Goal: Task Accomplishment & Management: Manage account settings

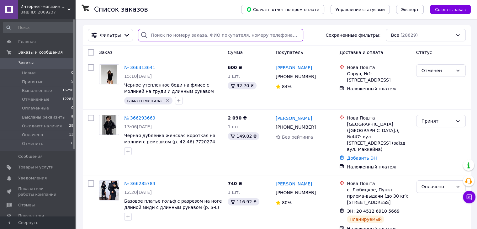
paste input "20451267989466"
drag, startPoint x: 184, startPoint y: 34, endPoint x: 328, endPoint y: 0, distance: 148.1
click at [184, 34] on input "search" at bounding box center [220, 35] width 165 height 13
type input "20451267989466"
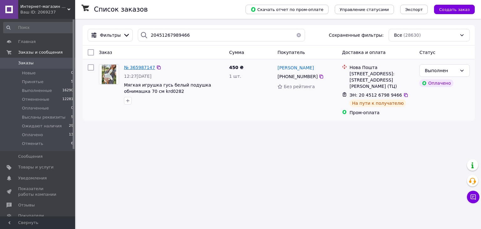
click at [143, 66] on span "№ 365987147" at bounding box center [139, 67] width 31 height 5
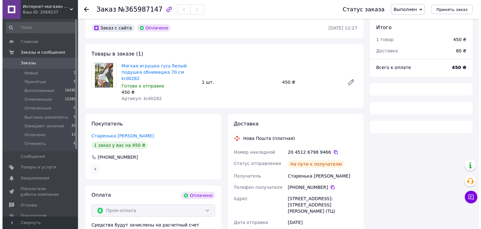
scroll to position [63, 0]
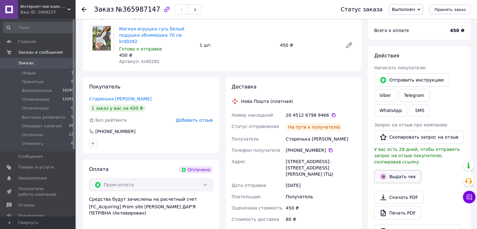
click at [400, 172] on button "Выдать чек" at bounding box center [397, 176] width 47 height 13
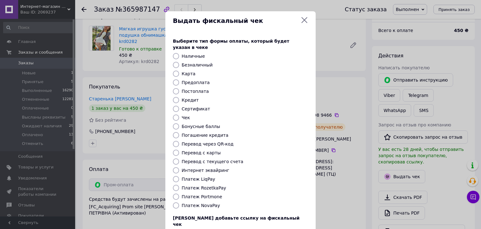
drag, startPoint x: 207, startPoint y: 180, endPoint x: 210, endPoint y: 181, distance: 3.6
click at [207, 185] on label "Платеж RozetkaPay" at bounding box center [204, 187] width 44 height 5
click at [179, 185] on input "Платеж RozetkaPay" at bounding box center [176, 188] width 6 height 6
radio input "true"
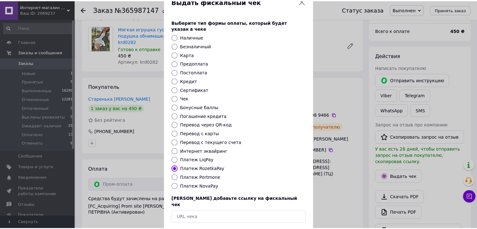
scroll to position [40, 0]
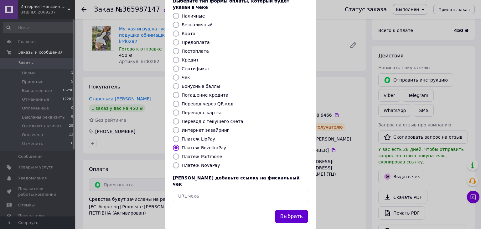
click at [300, 210] on button "Выбрать" at bounding box center [291, 216] width 33 height 13
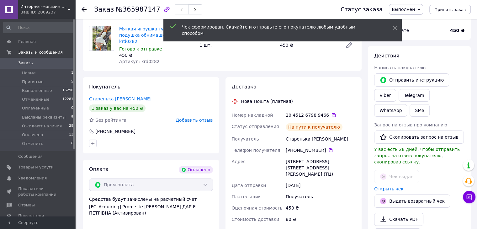
click at [384, 186] on link "Открыть чек" at bounding box center [388, 188] width 29 height 5
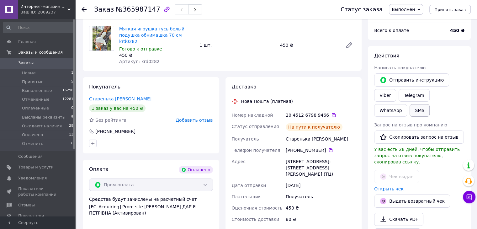
drag, startPoint x: 374, startPoint y: 103, endPoint x: 378, endPoint y: 107, distance: 5.5
click at [408, 103] on div "SMS" at bounding box center [419, 110] width 23 height 15
click at [409, 110] on button "SMS" at bounding box center [419, 110] width 20 height 13
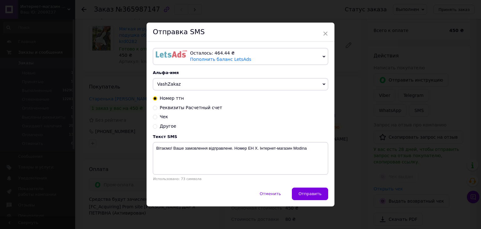
click at [163, 115] on span "Чек" at bounding box center [164, 116] width 8 height 5
click at [157, 115] on input "Чек" at bounding box center [155, 116] width 4 height 4
radio input "true"
radio input "false"
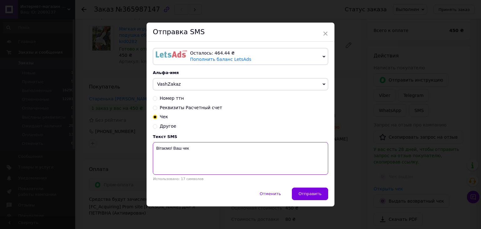
click at [194, 149] on textarea "Вітаємо! Ваш чек" at bounding box center [240, 158] width 175 height 33
paste textarea "https://kasa.vchasno.ua/check-viewer/wcIxZ5h0GBs"
type textarea "Вітаємо! Ваш чек https://kasa.vchasno.ua/check-viewer/wcIxZ5h0GBs"
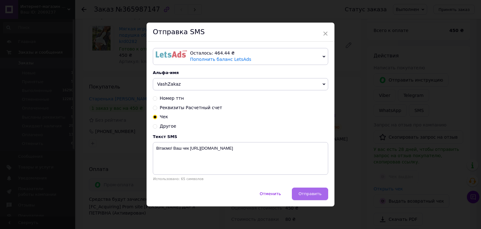
click at [326, 192] on button "Отправить" at bounding box center [310, 193] width 36 height 13
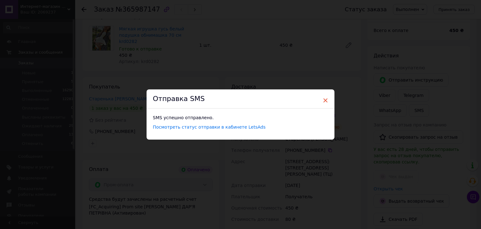
click at [324, 99] on span "×" at bounding box center [326, 100] width 6 height 11
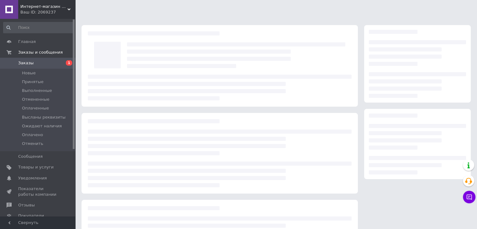
scroll to position [39, 0]
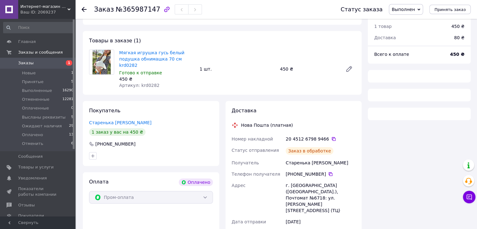
click at [50, 62] on span "Заказы" at bounding box center [38, 63] width 40 height 6
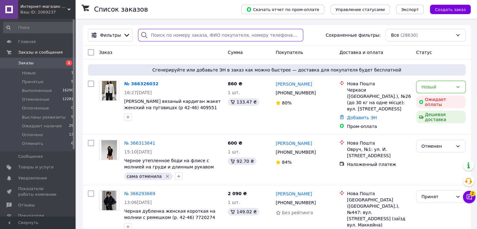
click at [180, 35] on input "search" at bounding box center [220, 35] width 165 height 13
paste input "20451267614674"
type input "20451267614674"
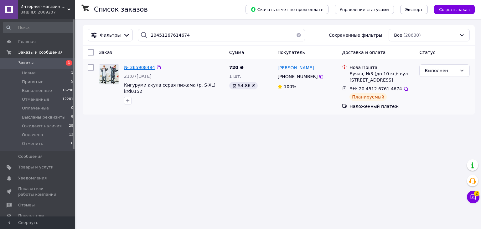
click at [141, 69] on span "№ 365908494" at bounding box center [139, 67] width 31 height 5
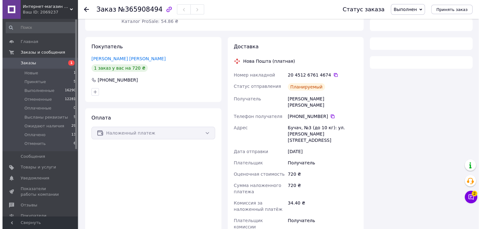
scroll to position [94, 0]
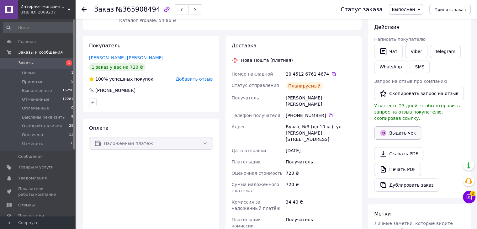
click at [387, 127] on button "Выдать чек" at bounding box center [397, 132] width 47 height 13
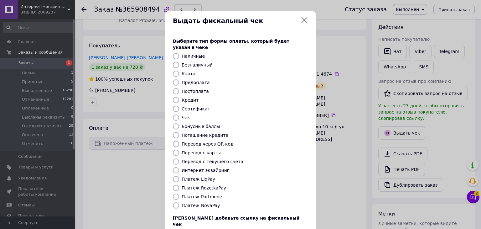
click at [201, 203] on label "Платеж NovaPay" at bounding box center [201, 205] width 38 height 5
click at [179, 202] on input "Платеж NovaPay" at bounding box center [176, 205] width 6 height 6
radio input "true"
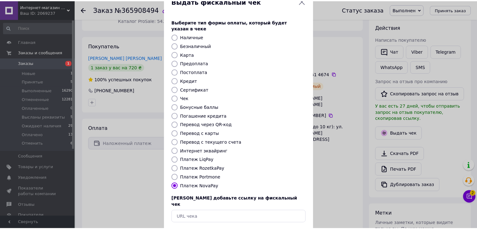
scroll to position [40, 0]
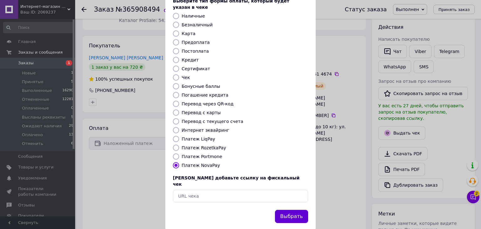
click at [290, 210] on button "Выбрать" at bounding box center [291, 216] width 33 height 13
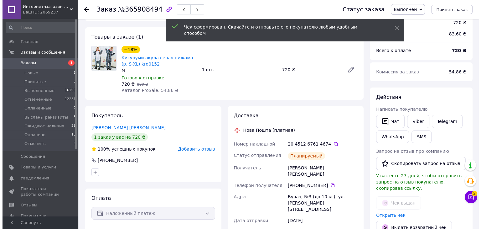
scroll to position [63, 0]
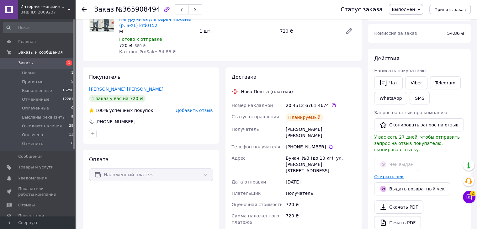
click at [387, 174] on link "Открыть чек" at bounding box center [388, 176] width 29 height 5
click at [414, 100] on button "SMS" at bounding box center [419, 98] width 20 height 13
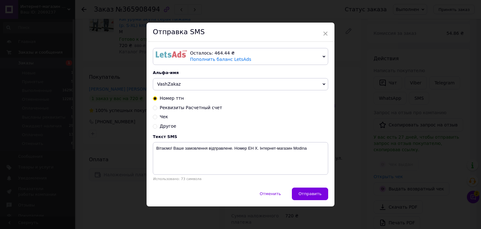
click at [162, 116] on span "Чек" at bounding box center [164, 116] width 8 height 5
click at [157, 116] on input "Чек" at bounding box center [155, 116] width 4 height 4
radio input "true"
radio input "false"
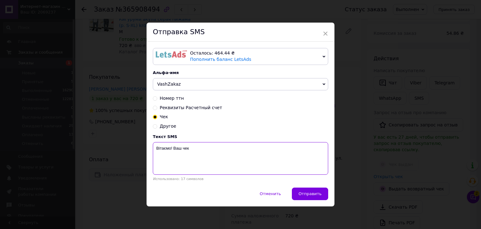
click at [231, 150] on textarea "Вітаємо! Ваш чек" at bounding box center [240, 158] width 175 height 33
paste textarea "https://kasa.vchasno.ua/check-viewer/GOPqAIVYGSw"
type textarea "Вітаємо! Ваш чек https://kasa.vchasno.ua/check-viewer/GOPqAIVYGSw"
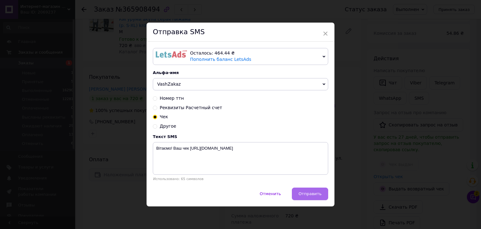
click at [312, 196] on span "Отправить" at bounding box center [310, 193] width 23 height 5
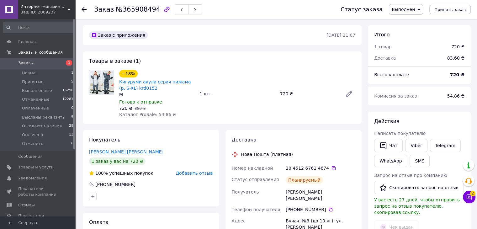
click at [33, 65] on span "Заказы" at bounding box center [38, 63] width 40 height 6
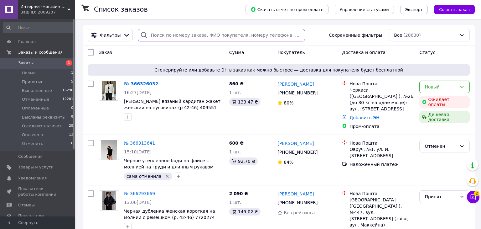
paste input "20451263884138"
click at [160, 34] on input "search" at bounding box center [221, 35] width 167 height 13
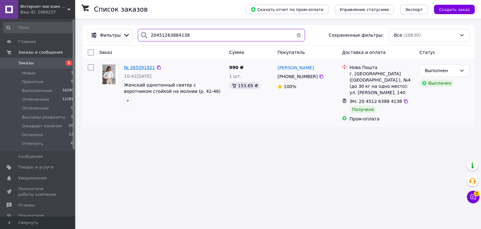
type input "20451263884138"
click at [145, 67] on span "№ 365091921" at bounding box center [139, 67] width 31 height 5
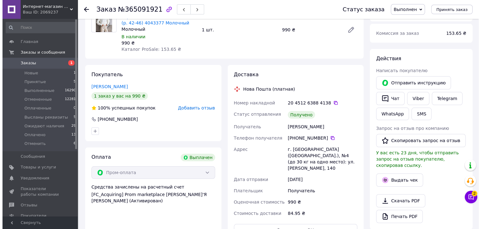
scroll to position [94, 0]
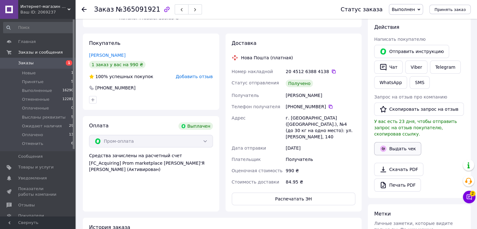
click at [395, 142] on button "Выдать чек" at bounding box center [397, 148] width 47 height 13
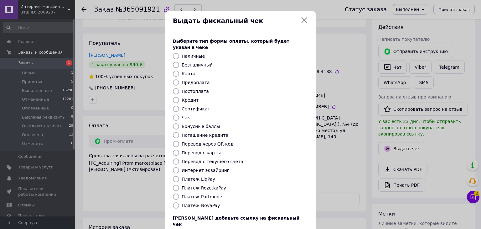
click at [214, 185] on div "Платеж RozetkaPay" at bounding box center [244, 188] width 129 height 6
click at [209, 185] on label "Платеж RozetkaPay" at bounding box center [204, 187] width 44 height 5
click at [179, 185] on input "Платеж RozetkaPay" at bounding box center [176, 188] width 6 height 6
radio input "true"
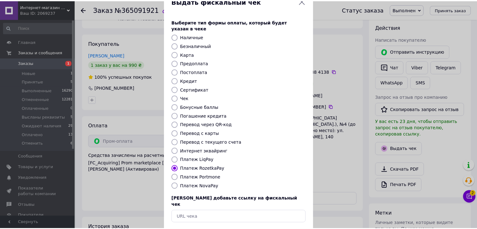
scroll to position [40, 0]
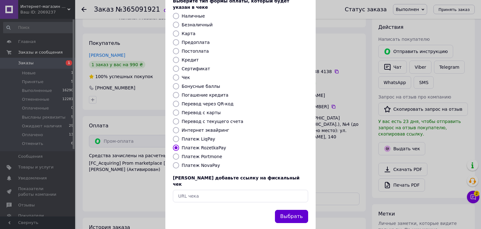
click at [296, 210] on button "Выбрать" at bounding box center [291, 216] width 33 height 13
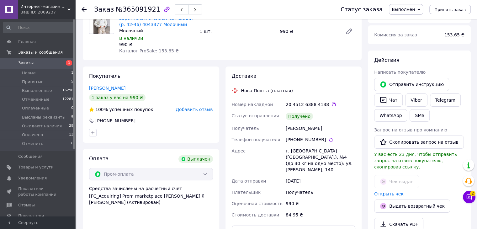
scroll to position [63, 0]
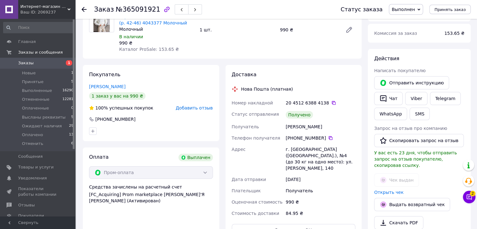
click at [51, 62] on span "Заказы" at bounding box center [38, 63] width 40 height 6
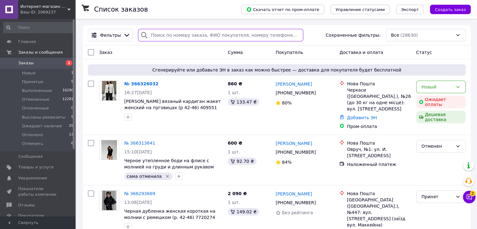
click at [164, 36] on input "search" at bounding box center [220, 35] width 165 height 13
paste input "20451266454504"
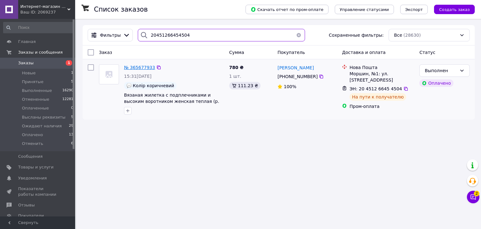
type input "20451266454504"
click at [139, 67] on span "№ 365677933" at bounding box center [139, 67] width 31 height 5
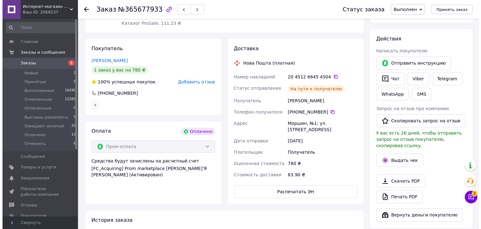
scroll to position [94, 0]
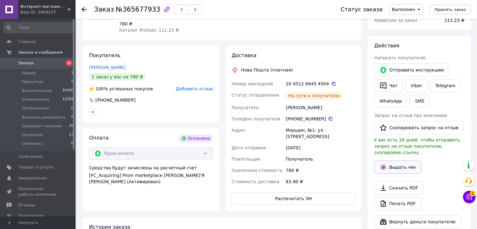
click at [406, 160] on button "Выдать чек" at bounding box center [397, 166] width 47 height 13
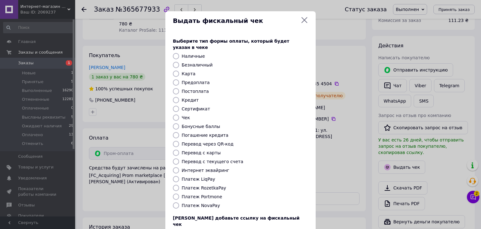
click at [196, 185] on label "Платеж RozetkaPay" at bounding box center [204, 187] width 44 height 5
click at [179, 185] on input "Платеж RozetkaPay" at bounding box center [176, 188] width 6 height 6
radio input "true"
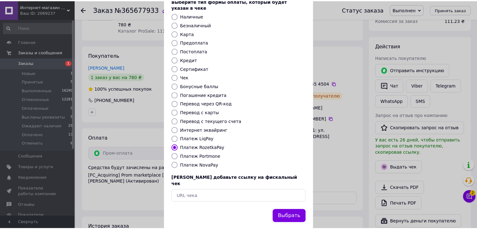
scroll to position [40, 0]
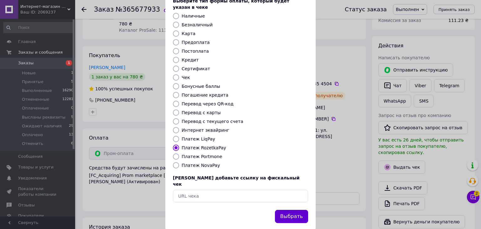
click at [280, 210] on button "Выбрать" at bounding box center [291, 216] width 33 height 13
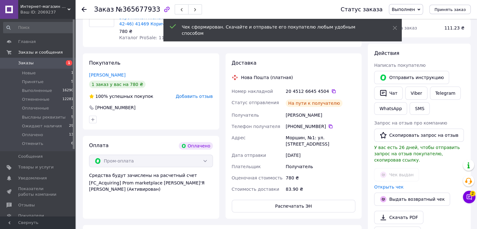
scroll to position [63, 0]
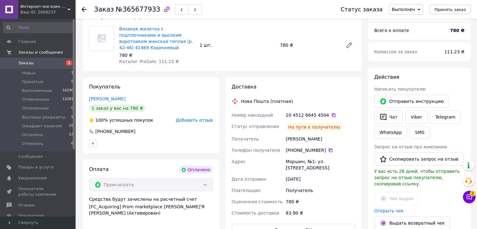
click at [52, 62] on span "Заказы" at bounding box center [38, 63] width 40 height 6
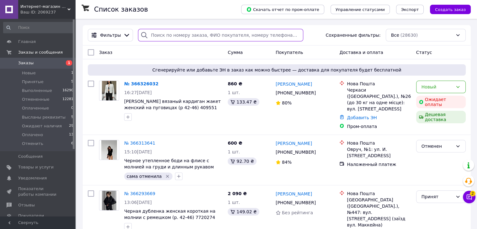
click at [165, 33] on input "search" at bounding box center [220, 35] width 165 height 13
paste input "20451264514261"
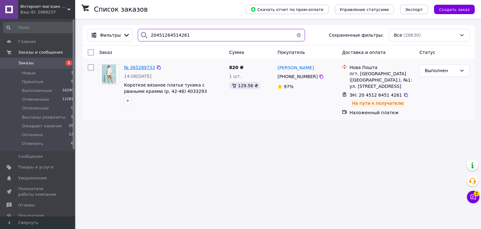
type input "20451264514261"
click at [136, 67] on span "№ 365289733" at bounding box center [139, 67] width 31 height 5
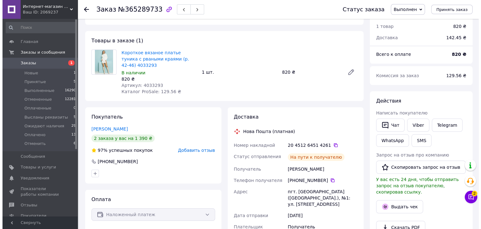
scroll to position [31, 0]
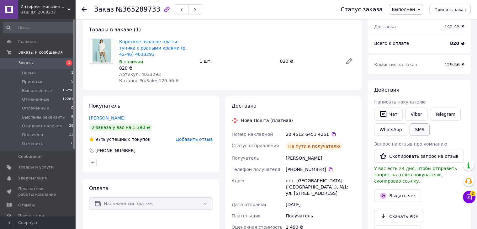
click at [417, 132] on button "SMS" at bounding box center [419, 129] width 20 height 13
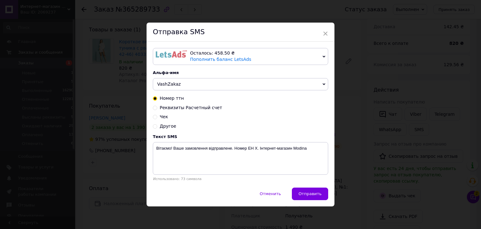
click at [164, 117] on span "Чек" at bounding box center [164, 116] width 8 height 5
click at [157, 117] on input "Чек" at bounding box center [155, 116] width 4 height 4
radio input "true"
radio input "false"
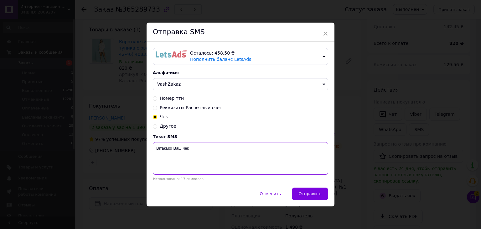
click at [221, 155] on textarea "Вітаємо! Ваш чек" at bounding box center [240, 158] width 175 height 33
paste textarea "https://kasa.vchasno.ua/check-viewer/q7kQPNNTBFA"
type textarea "Вітаємо! Ваш чек https://kasa.vchasno.ua/check-viewer/q7kQPNNTBFA"
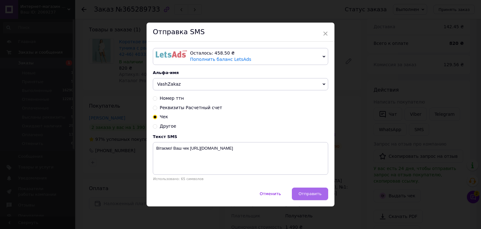
click at [303, 192] on span "Отправить" at bounding box center [310, 193] width 23 height 5
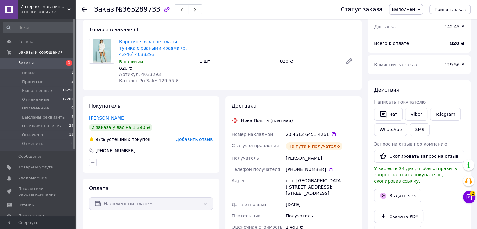
scroll to position [31, 0]
click at [34, 61] on span "Заказы" at bounding box center [38, 63] width 40 height 6
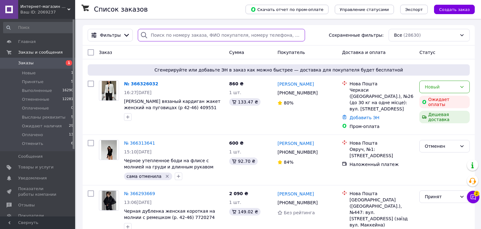
paste input "20451266159427"
click at [163, 37] on input "search" at bounding box center [221, 35] width 167 height 13
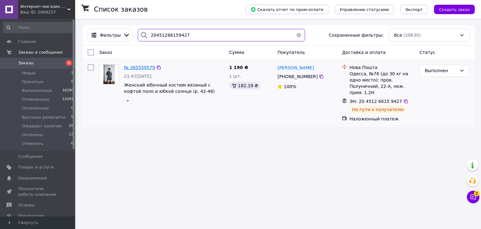
type input "20451266159427"
click at [134, 65] on span "№ 365559579" at bounding box center [139, 67] width 31 height 5
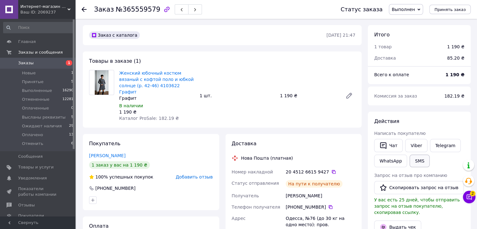
click at [420, 157] on button "SMS" at bounding box center [419, 160] width 20 height 13
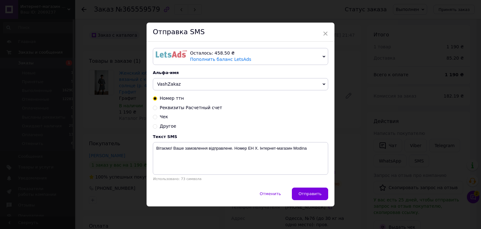
click at [163, 117] on span "Чек" at bounding box center [164, 116] width 8 height 5
click at [157, 117] on input "Чек" at bounding box center [155, 116] width 4 height 4
radio input "true"
radio input "false"
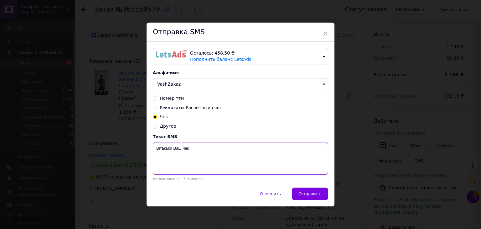
click at [203, 151] on textarea "Вітаємо! Ваш чек" at bounding box center [240, 158] width 175 height 33
paste textarea "https://kasa.vchasno.ua/check-viewer/FZyaUXs_HUI"
type textarea "Вітаємо! Ваш чек https://kasa.vchasno.ua/check-viewer/FZyaUXs_HUI"
click at [318, 192] on span "Отправить" at bounding box center [310, 193] width 23 height 5
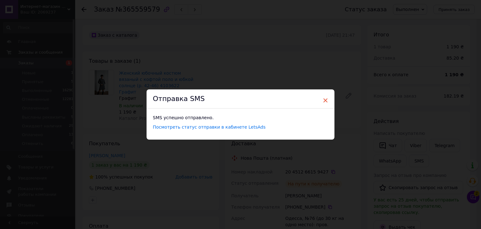
click at [323, 100] on span "×" at bounding box center [326, 100] width 6 height 11
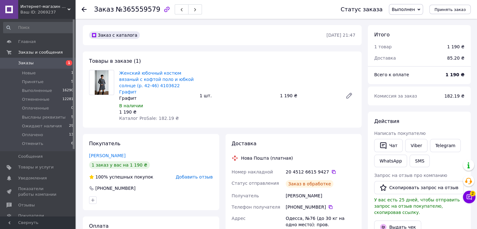
scroll to position [5, 0]
click at [50, 65] on span "Заказы" at bounding box center [38, 63] width 40 height 6
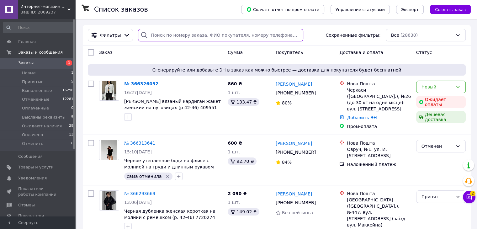
click at [183, 37] on input "search" at bounding box center [220, 35] width 165 height 13
paste input "20451267467689"
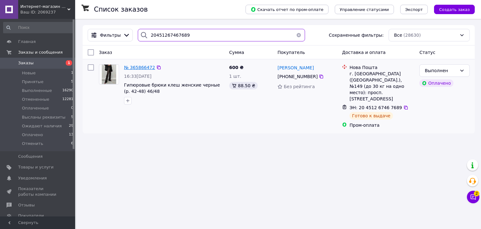
type input "20451267467689"
click at [134, 67] on span "№ 365866472" at bounding box center [139, 67] width 31 height 5
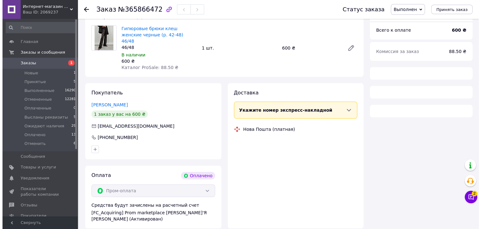
scroll to position [81, 0]
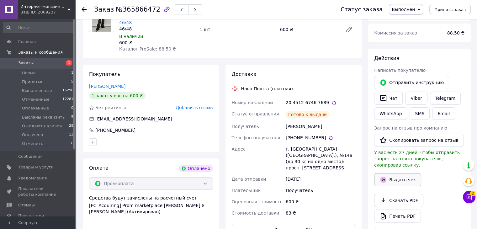
click at [395, 174] on button "Выдать чек" at bounding box center [397, 179] width 47 height 13
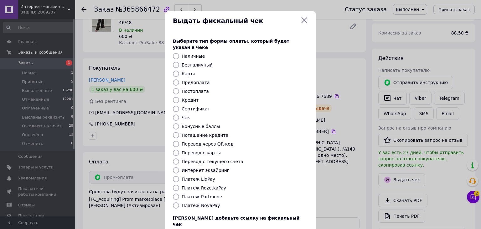
click at [215, 185] on label "Платеж RozetkaPay" at bounding box center [204, 187] width 44 height 5
click at [179, 185] on input "Платеж RozetkaPay" at bounding box center [176, 188] width 6 height 6
radio input "true"
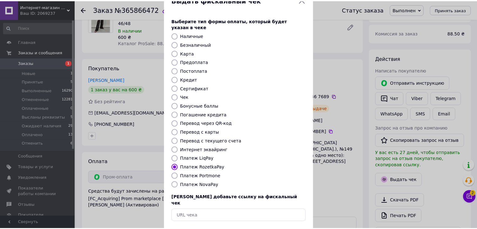
scroll to position [40, 0]
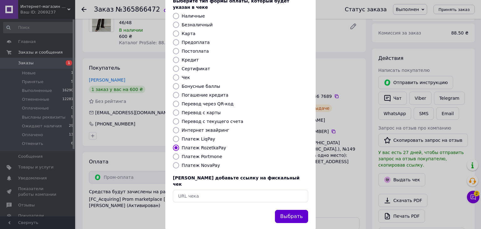
click at [295, 210] on button "Выбрать" at bounding box center [291, 216] width 33 height 13
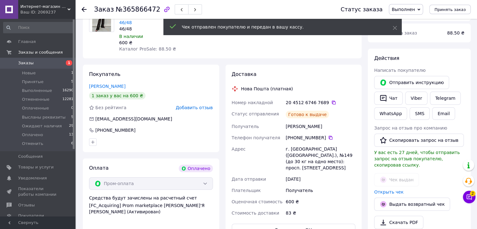
click at [30, 63] on span "Заказы" at bounding box center [25, 63] width 15 height 6
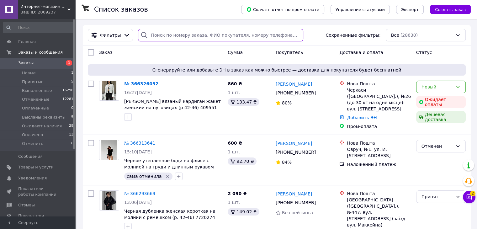
click at [182, 36] on input "search" at bounding box center [220, 35] width 165 height 13
paste input "20451267665425"
type input "20451267665425"
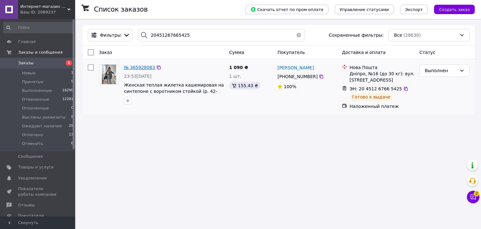
click at [136, 68] on span "№ 365928083" at bounding box center [139, 67] width 31 height 5
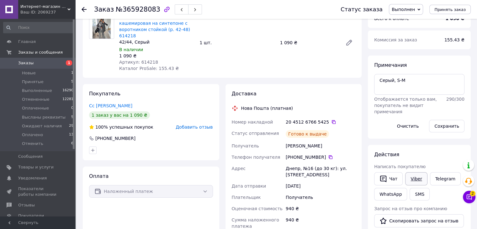
scroll to position [45, 0]
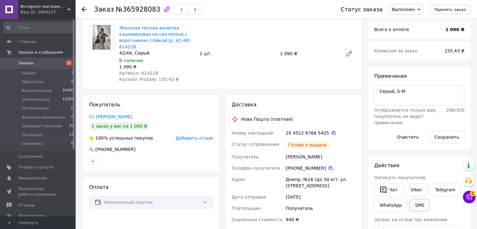
click at [416, 205] on button "SMS" at bounding box center [419, 205] width 20 height 13
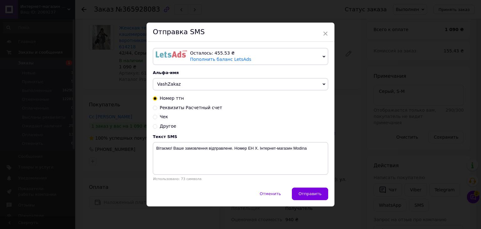
drag, startPoint x: 164, startPoint y: 114, endPoint x: 167, endPoint y: 119, distance: 5.5
click at [164, 114] on span "Чек" at bounding box center [164, 116] width 8 height 5
click at [157, 114] on input "Чек" at bounding box center [155, 116] width 4 height 4
radio input "true"
radio input "false"
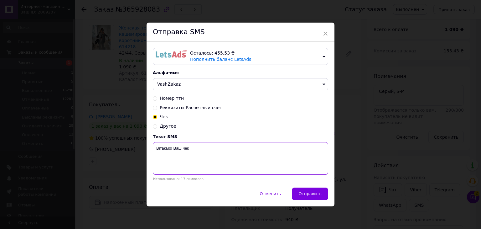
click at [199, 148] on textarea "Вітаємо! Ваш чек" at bounding box center [240, 158] width 175 height 33
paste textarea "https://kasa.vchasno.ua/check-viewer/o_EAtmBQ5BQ"
type textarea "Вітаємо! Ваш чек https://kasa.vchasno.ua/check-viewer/o_EAtmBQ5BQ"
click at [306, 191] on span "Отправить" at bounding box center [310, 193] width 23 height 5
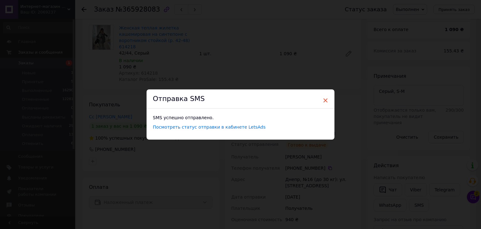
click at [324, 100] on span "×" at bounding box center [326, 100] width 6 height 11
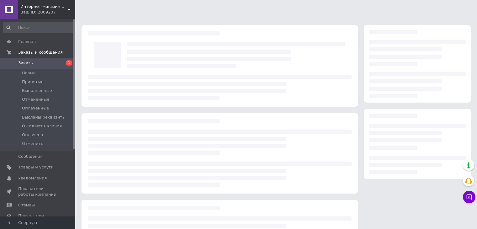
scroll to position [45, 0]
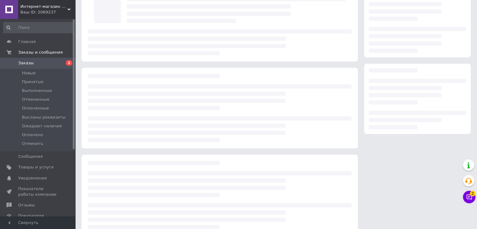
click at [46, 61] on span "Заказы" at bounding box center [38, 63] width 40 height 6
